Goal: Information Seeking & Learning: Understand process/instructions

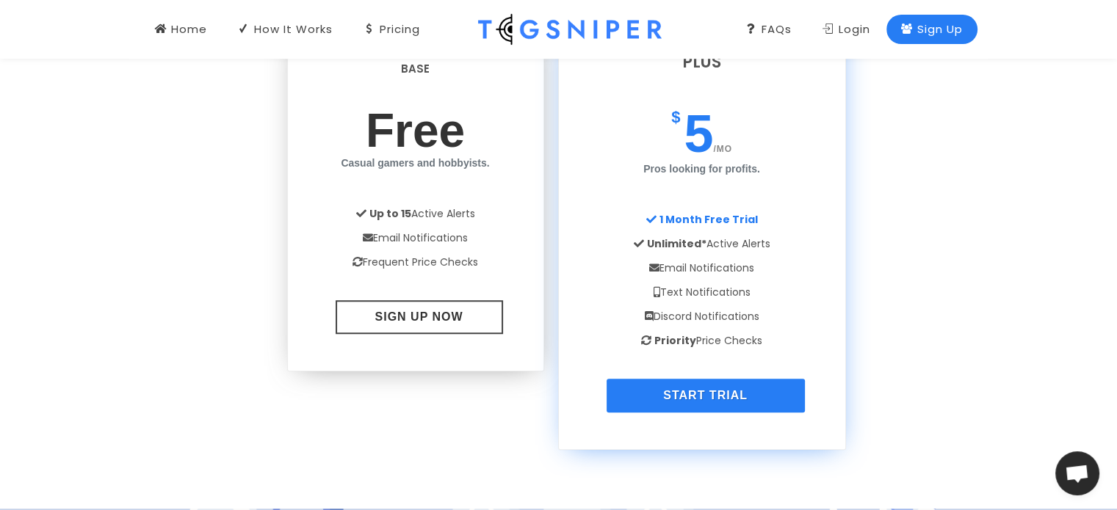
scroll to position [1172, 0]
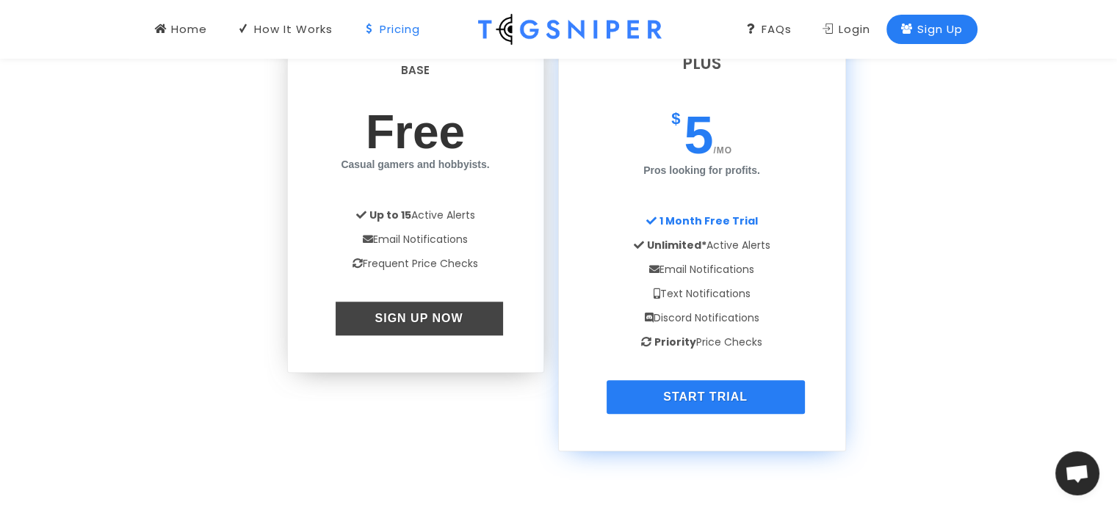
click at [372, 320] on link "Sign Up Now" at bounding box center [419, 319] width 167 height 34
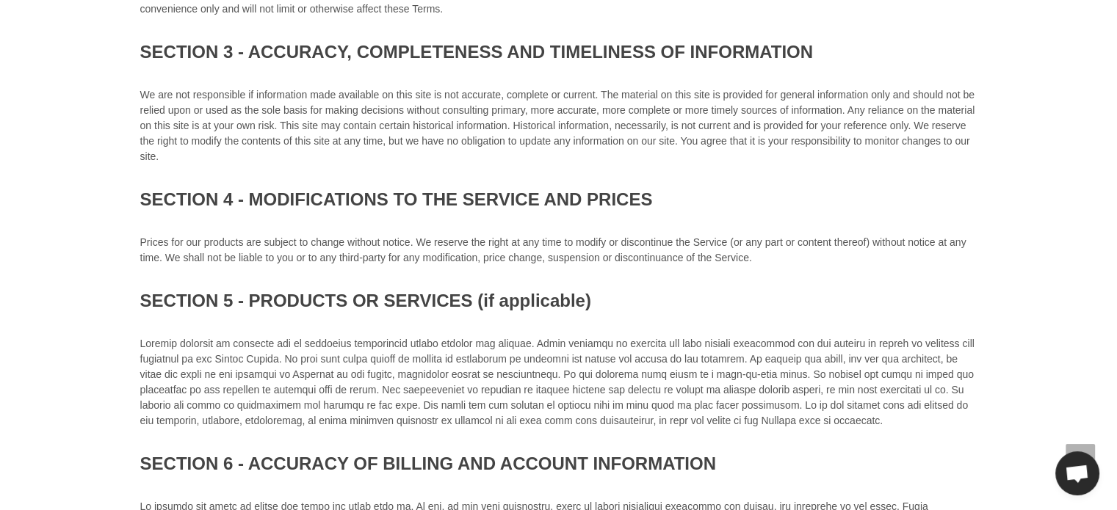
scroll to position [521, 0]
